Goal: Task Accomplishment & Management: Use online tool/utility

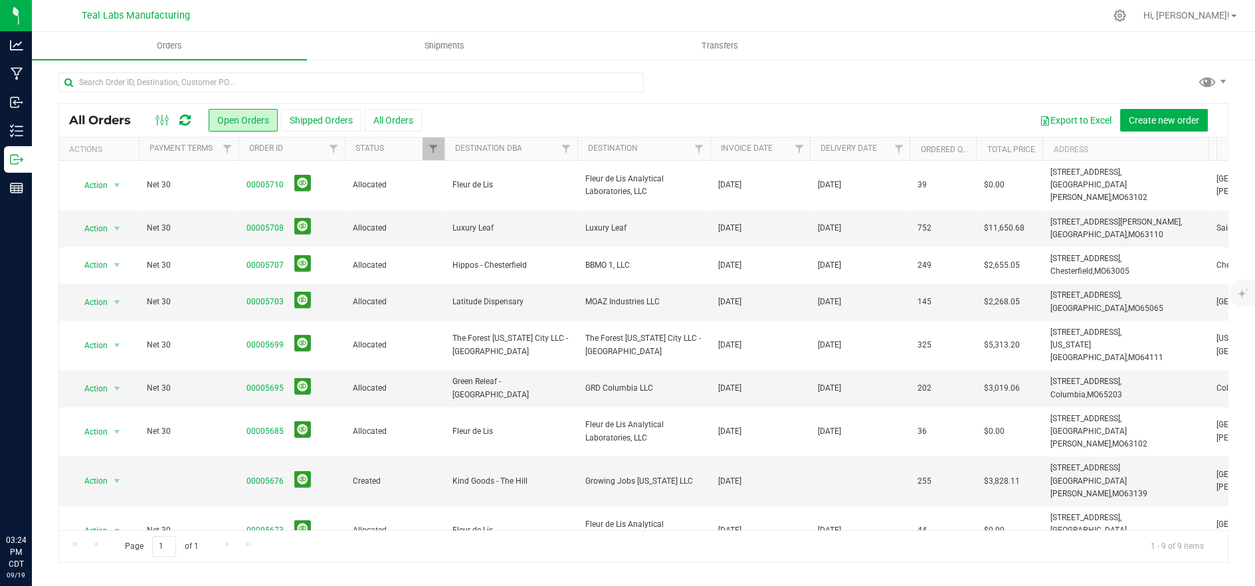
click at [1128, 58] on ul "Orders Shipments Transfers" at bounding box center [659, 46] width 1255 height 29
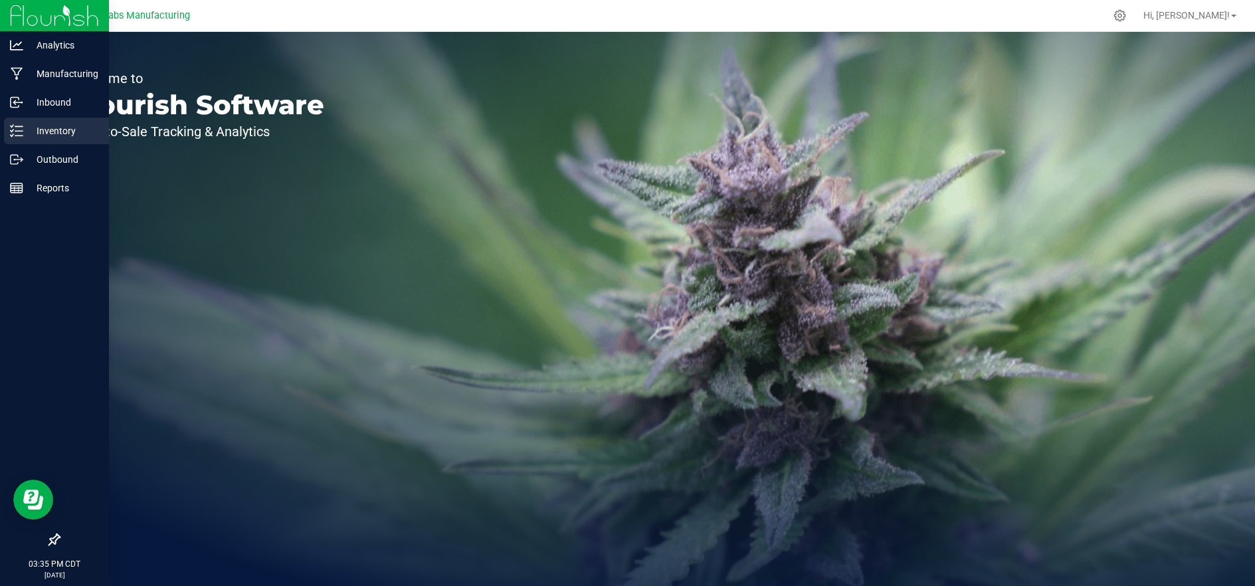
click at [58, 132] on p "Inventory" at bounding box center [63, 131] width 80 height 16
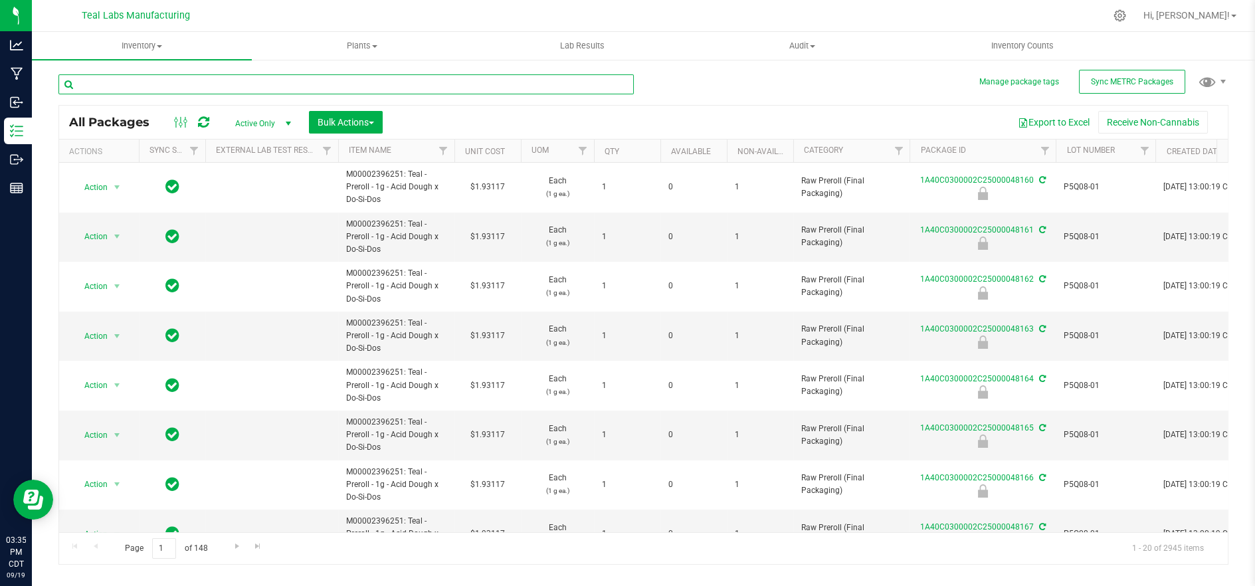
click at [301, 84] on input "text" at bounding box center [345, 84] width 575 height 20
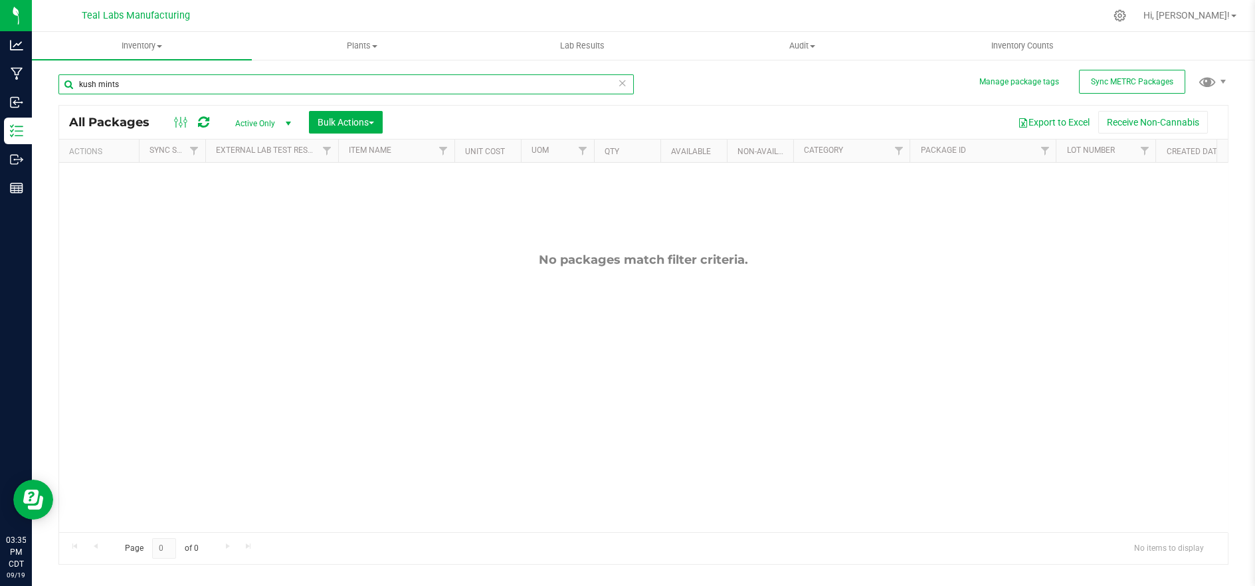
type input "kush mints"
click at [1122, 253] on div "No packages match filter criteria." at bounding box center [643, 259] width 1169 height 15
click at [284, 266] on div "No packages match filter criteria." at bounding box center [643, 259] width 1169 height 15
click at [248, 128] on span "Active Only" at bounding box center [260, 123] width 73 height 19
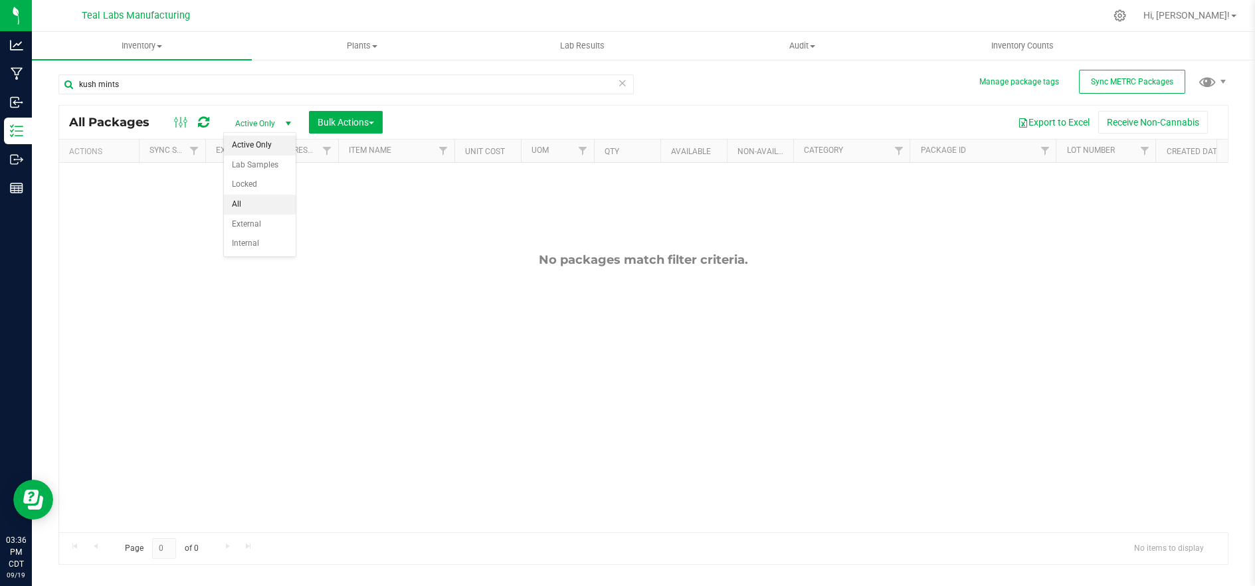
click at [270, 205] on li "All" at bounding box center [260, 205] width 72 height 20
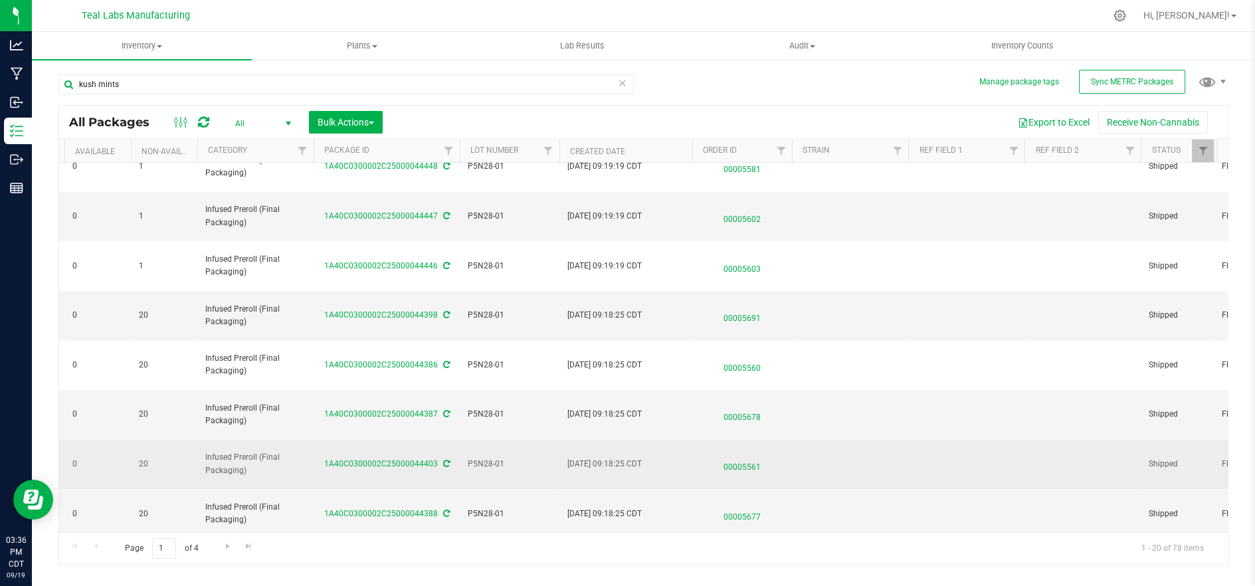
scroll to position [632, 596]
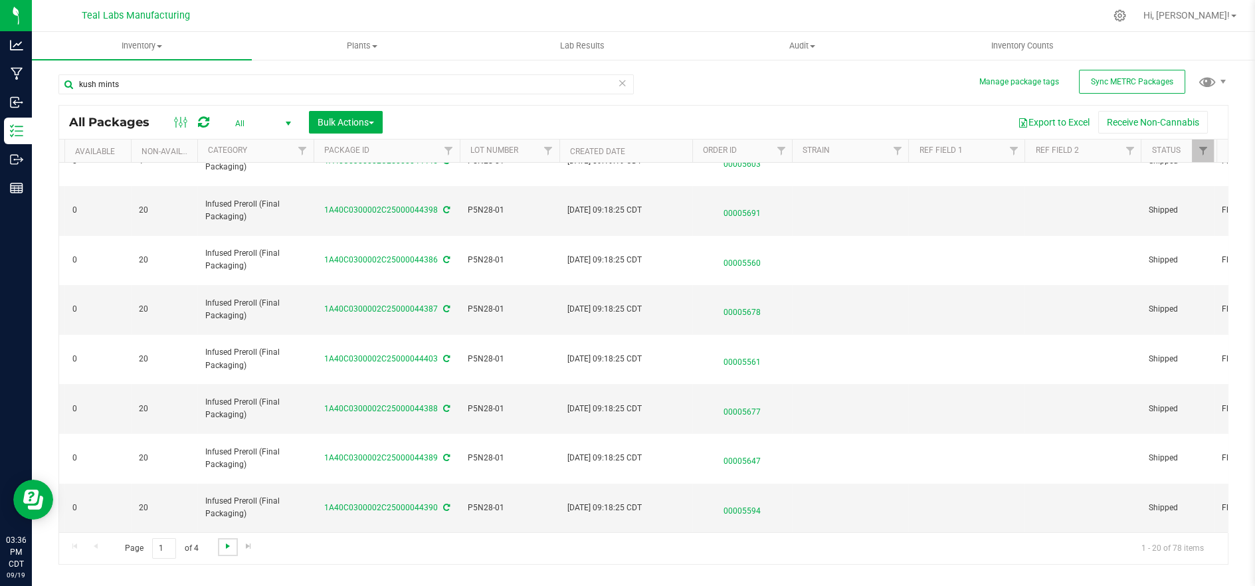
click at [232, 544] on span "Go to the next page" at bounding box center [228, 546] width 11 height 11
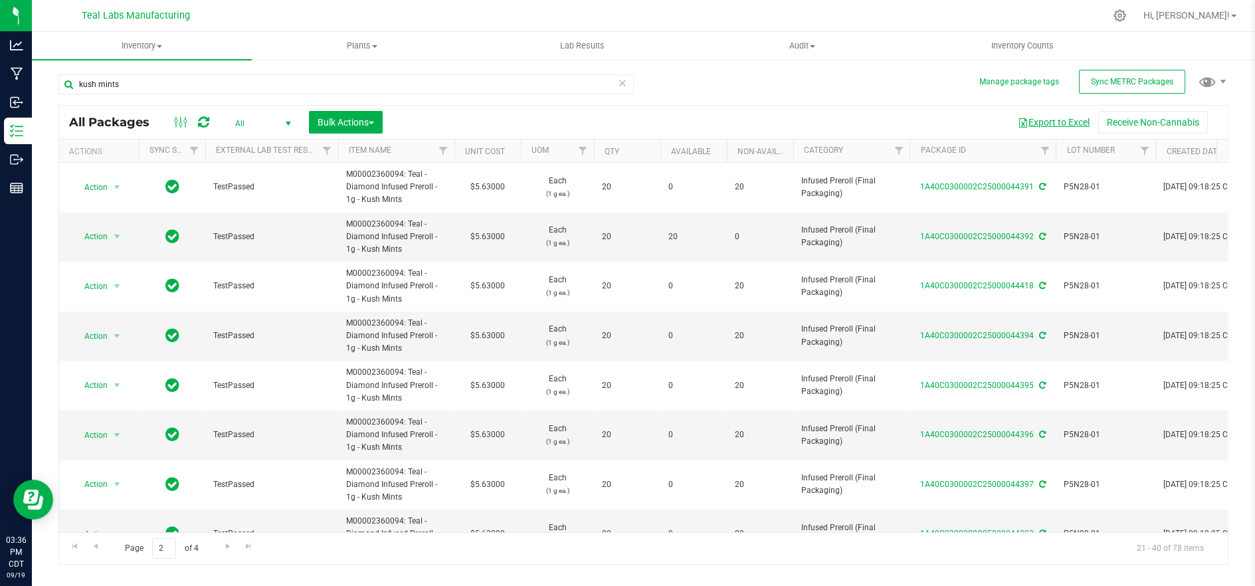
click at [1059, 123] on button "Export to Excel" at bounding box center [1053, 122] width 89 height 23
